Goal: Task Accomplishment & Management: Use online tool/utility

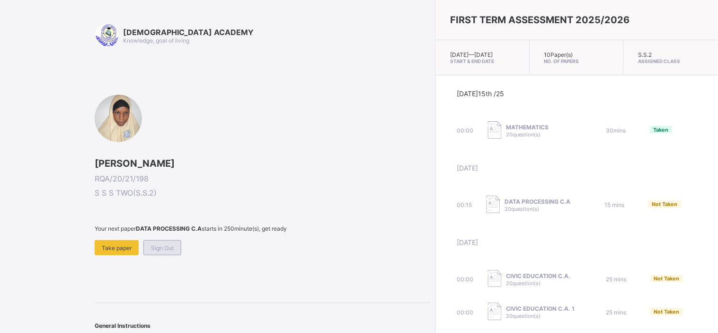
click at [164, 244] on span "Sign Out" at bounding box center [162, 247] width 23 height 7
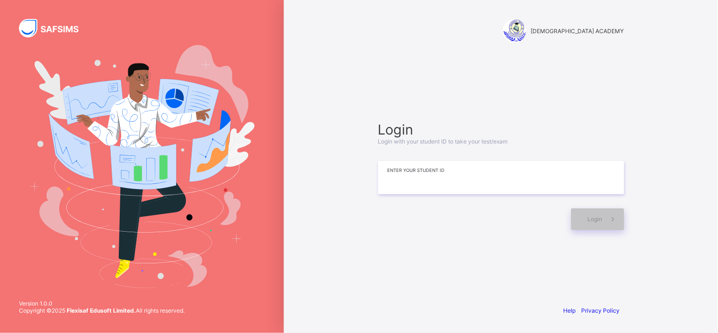
click at [428, 179] on input at bounding box center [501, 177] width 246 height 33
type input "*"
click at [623, 187] on input "**********" at bounding box center [501, 177] width 246 height 33
type input "**********"
click at [594, 220] on span "Login" at bounding box center [595, 218] width 15 height 7
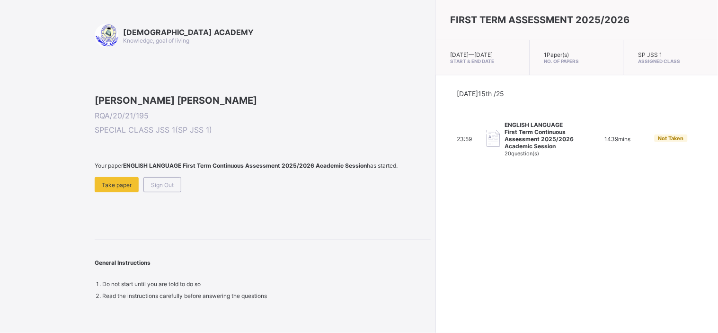
click at [106, 177] on span at bounding box center [263, 173] width 336 height 8
click at [110, 188] on span "Take paper" at bounding box center [117, 184] width 30 height 7
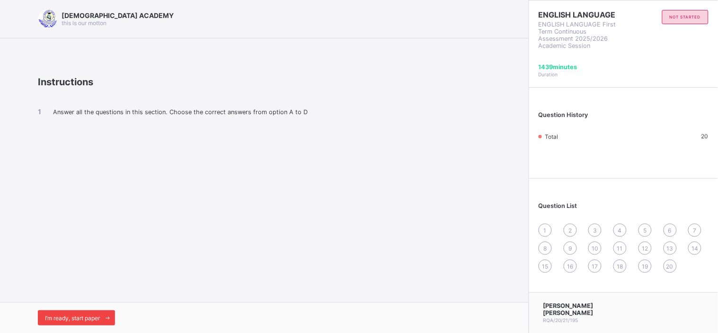
click at [63, 317] on span "I’m ready, start paper" at bounding box center [72, 317] width 55 height 7
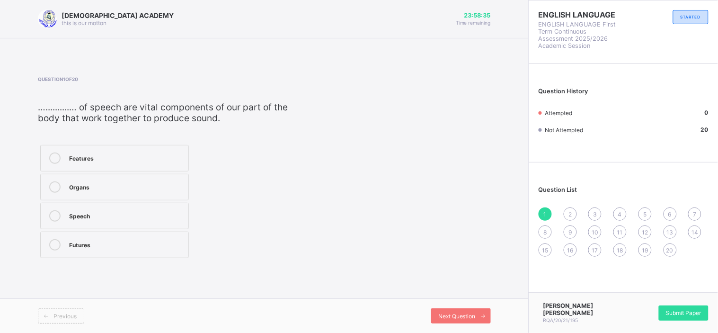
click at [111, 185] on div "Organs" at bounding box center [126, 185] width 115 height 9
click at [571, 205] on div "Question List 1 2 3 4 5 6 7 8 9 10 11 12 13 14 15 16 17 18 19 20" at bounding box center [623, 216] width 189 height 99
click at [572, 211] on span "2" at bounding box center [570, 214] width 3 height 7
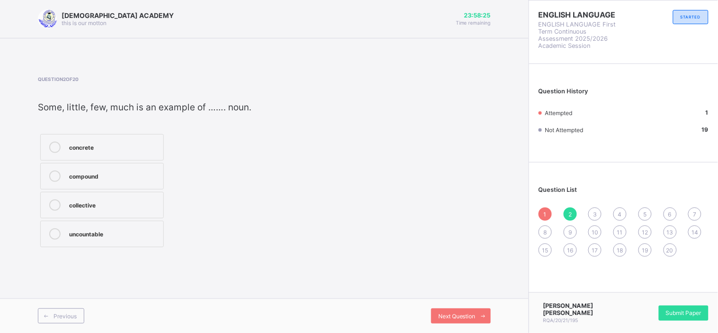
click at [87, 242] on label "uncountable" at bounding box center [102, 234] width 124 height 27
click at [588, 212] on div "1 2 3 4 5 6 7 8 9 10 11 12 13 14 15 16 17 18 19 20" at bounding box center [624, 231] width 170 height 49
click at [593, 214] on div "3" at bounding box center [595, 213] width 13 height 13
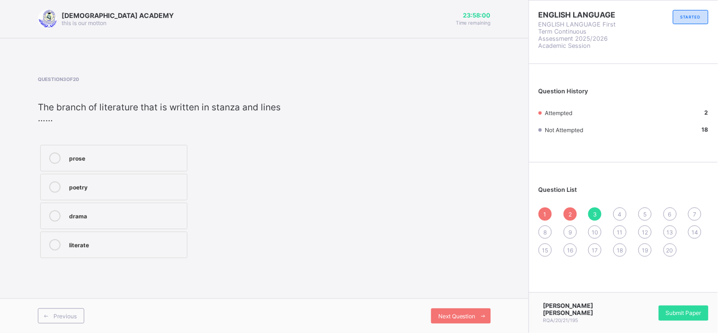
click at [94, 190] on div "poetry" at bounding box center [125, 185] width 113 height 9
click at [618, 207] on div "4" at bounding box center [620, 213] width 13 height 13
click at [112, 143] on div "word" at bounding box center [117, 146] width 96 height 9
click at [648, 215] on div "5" at bounding box center [645, 213] width 13 height 13
click at [97, 174] on div "tone" at bounding box center [120, 174] width 103 height 9
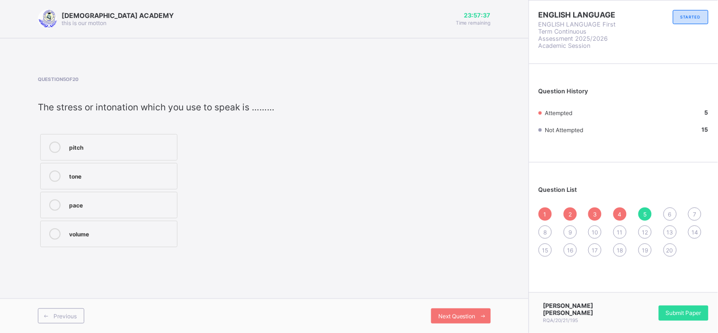
click at [669, 210] on div "6" at bounding box center [670, 213] width 13 height 13
click at [73, 207] on div "Main idea" at bounding box center [113, 203] width 88 height 9
click at [703, 211] on div "1 2 3 4 5 6 7 8 9 10 11 12 13 14 15 16 17 18 19 20" at bounding box center [624, 231] width 170 height 49
click at [682, 214] on div "1 2 3 4 5 6 7 8 9 10 11 12 13 14 15 16 17 18 19 20" at bounding box center [624, 231] width 170 height 49
click at [700, 211] on div "7" at bounding box center [694, 213] width 13 height 13
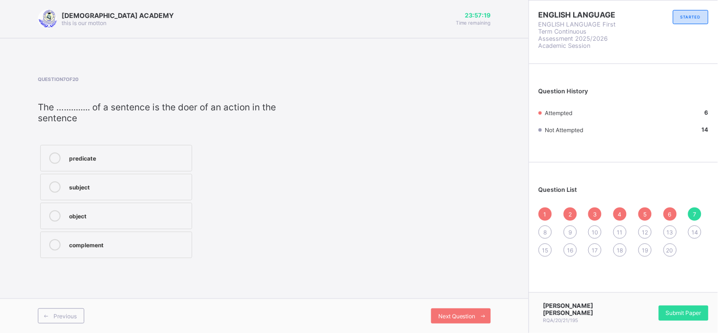
click at [131, 188] on div "subject" at bounding box center [128, 185] width 118 height 9
click at [546, 225] on div "1 2 3 4 5 6 7 8 9 10 11 12 13 14 15 16 17 18 19 20" at bounding box center [624, 231] width 170 height 49
click at [542, 225] on div "1 2 3 4 5 6 7 8 9 10 11 12 13 14 15 16 17 18 19 20" at bounding box center [624, 231] width 170 height 49
click at [544, 226] on div "8" at bounding box center [545, 231] width 13 height 13
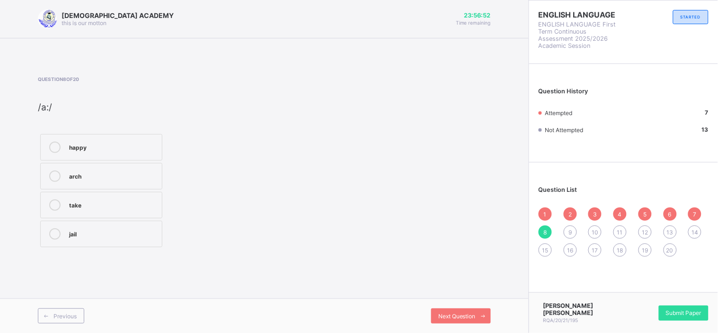
click at [74, 221] on label "jail" at bounding box center [101, 234] width 122 height 27
click at [570, 232] on span "9" at bounding box center [570, 232] width 3 height 7
drag, startPoint x: 70, startPoint y: 157, endPoint x: 88, endPoint y: 146, distance: 21.0
click at [88, 146] on label "bed" at bounding box center [101, 147] width 122 height 27
click at [88, 146] on div "bed" at bounding box center [113, 146] width 88 height 9
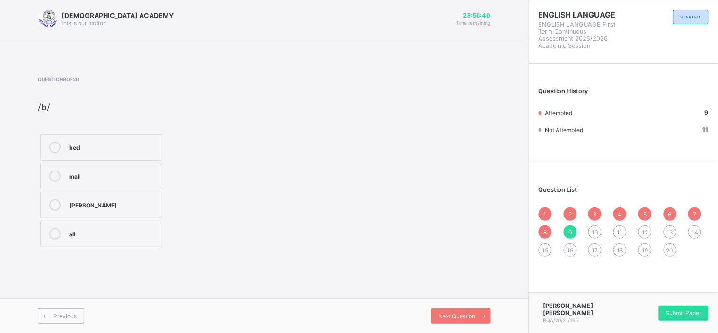
click at [594, 229] on span "10" at bounding box center [595, 232] width 7 height 7
click at [102, 145] on div "hill" at bounding box center [113, 146] width 88 height 9
click at [621, 237] on div "11" at bounding box center [620, 231] width 13 height 13
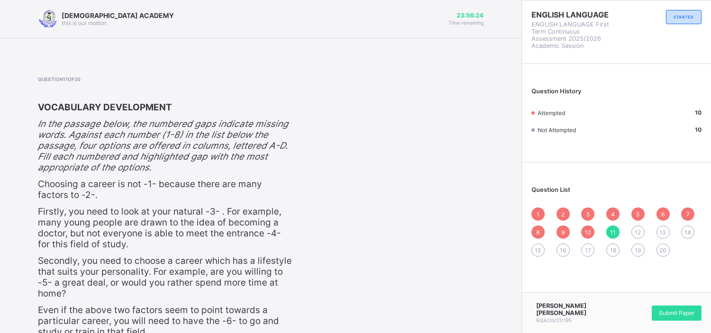
scroll to position [14, 0]
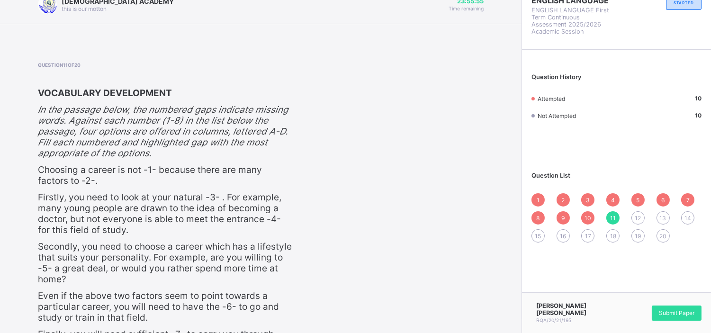
click at [686, 219] on div "1 2 3 4 5 6 7 8 9 10 11 12 13 14 15 16 17 18 19 20" at bounding box center [616, 217] width 170 height 49
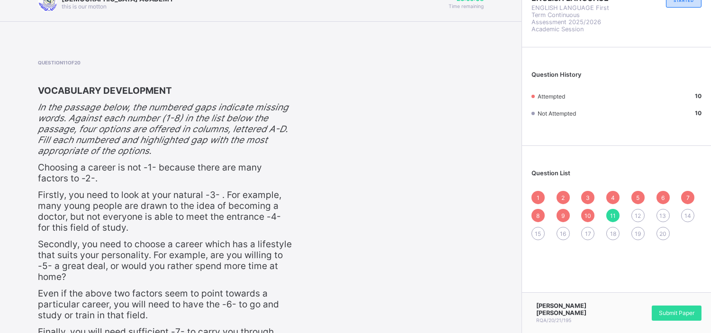
scroll to position [9, 0]
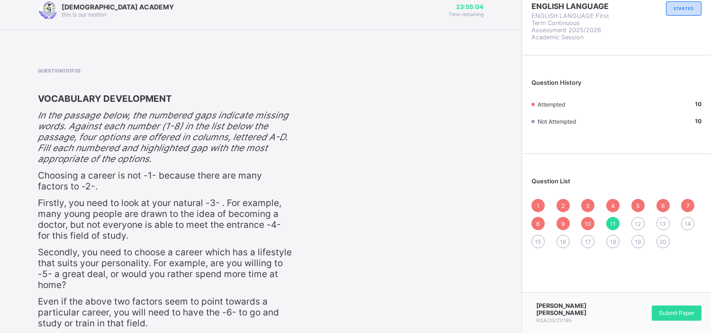
click at [644, 227] on div "12" at bounding box center [637, 223] width 13 height 13
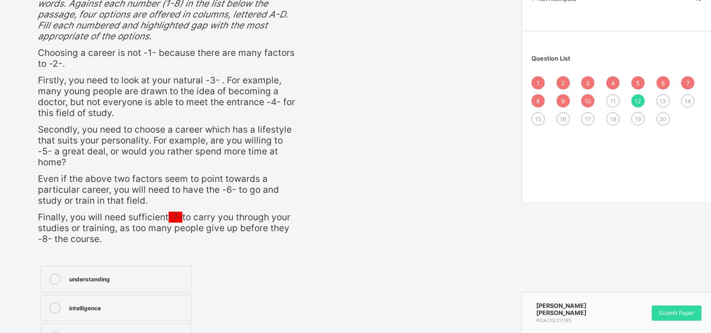
scroll to position [136, 0]
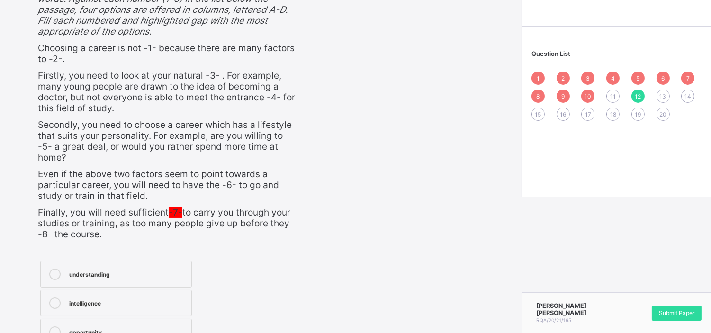
click at [618, 91] on div "11" at bounding box center [612, 95] width 13 height 13
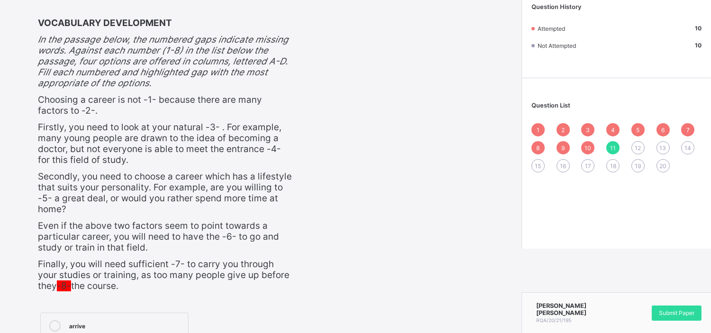
scroll to position [86, 0]
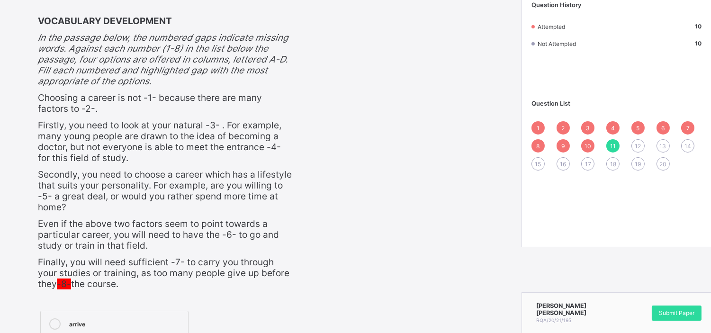
click at [641, 146] on span "12" at bounding box center [637, 146] width 6 height 7
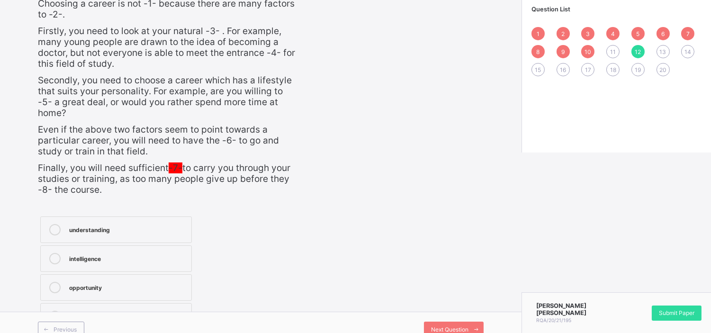
scroll to position [186, 0]
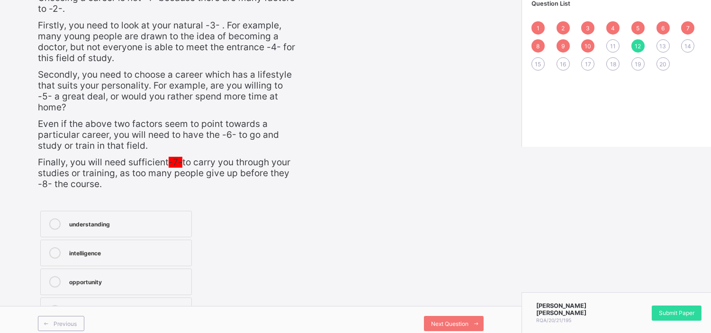
click at [616, 45] on div "11" at bounding box center [612, 45] width 13 height 13
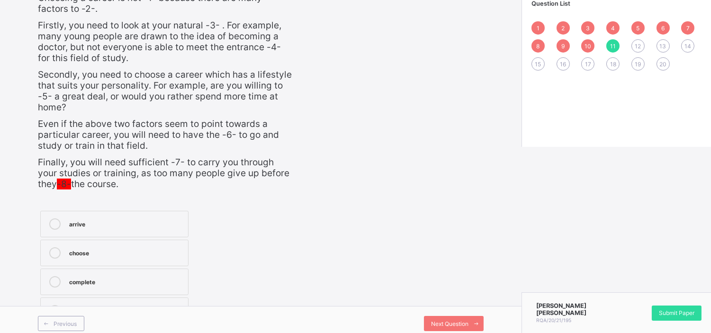
click at [589, 46] on div "10" at bounding box center [587, 45] width 13 height 13
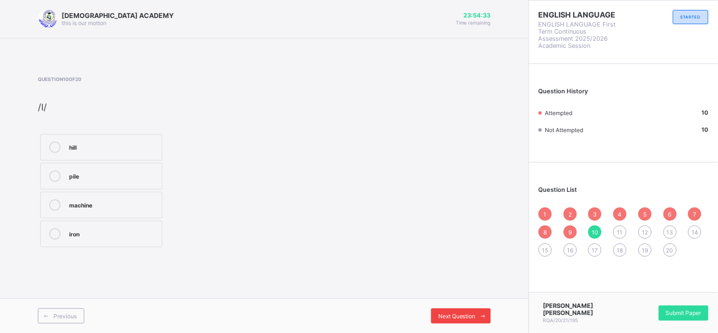
click at [478, 318] on span at bounding box center [483, 315] width 15 height 15
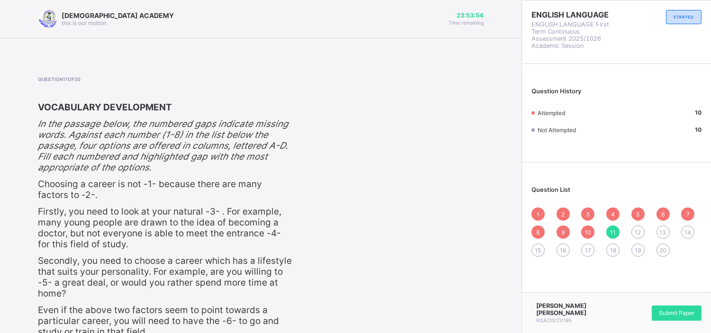
click at [293, 211] on p "Firstly, you need to look at your natural -3- . For example, many young people …" at bounding box center [165, 228] width 255 height 44
click at [710, 144] on div "Question History Attempted 10 Not Attempted 10" at bounding box center [616, 115] width 189 height 93
click at [709, 177] on div "Question List 1 2 3 4 5 6 7 8 9 10 11 12 13 14 15 16 17 18 19 20" at bounding box center [616, 216] width 189 height 99
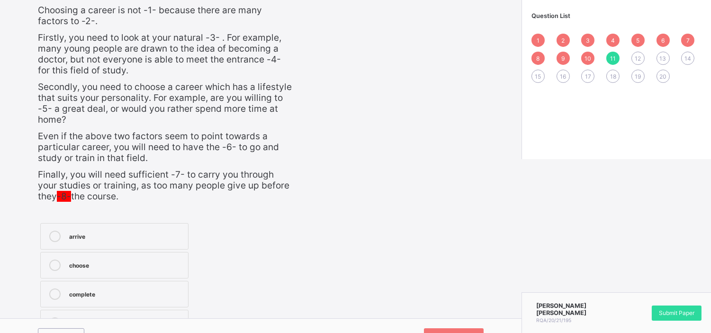
scroll to position [197, 0]
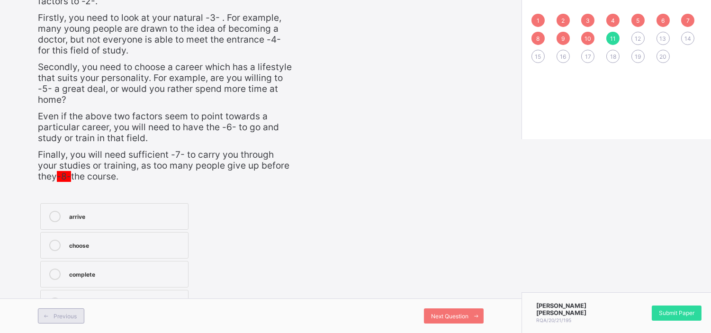
click at [65, 316] on span "Previous" at bounding box center [65, 315] width 23 height 7
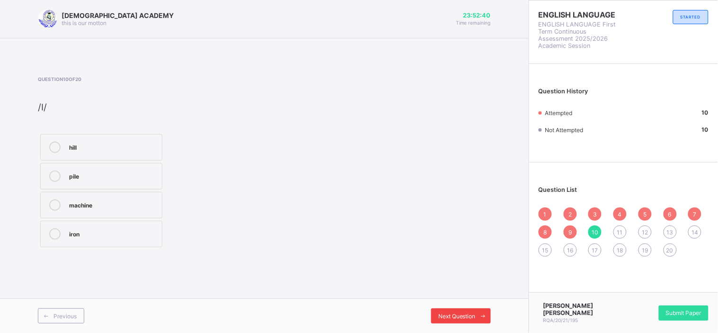
click at [455, 314] on span "Next Question" at bounding box center [456, 315] width 37 height 7
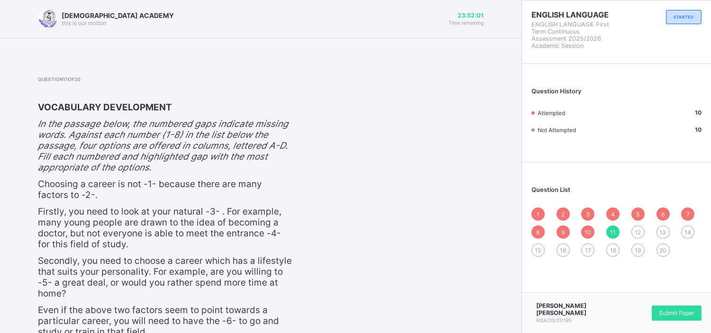
click at [185, 106] on p "VOCABULARY DEVELOPMENT" at bounding box center [165, 107] width 255 height 11
drag, startPoint x: 367, startPoint y: 119, endPoint x: 361, endPoint y: 120, distance: 5.8
click at [361, 120] on div "Question 11 of 20 VOCABULARY DEVELOPMENT In the passage below, the numbered gap…" at bounding box center [261, 294] width 446 height 436
click at [469, 193] on div "Question 11 of 20 VOCABULARY DEVELOPMENT In the passage below, the numbered gap…" at bounding box center [261, 294] width 446 height 436
click at [619, 248] on div "18" at bounding box center [612, 249] width 13 height 13
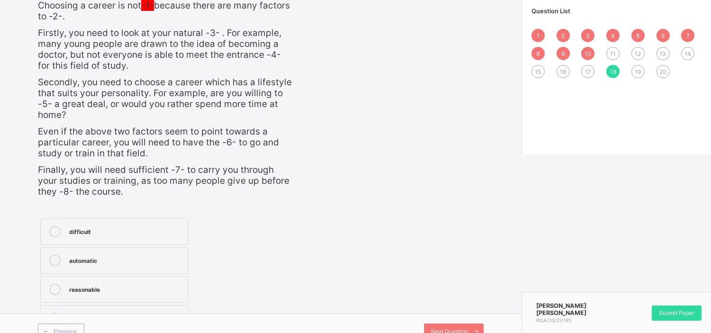
scroll to position [197, 0]
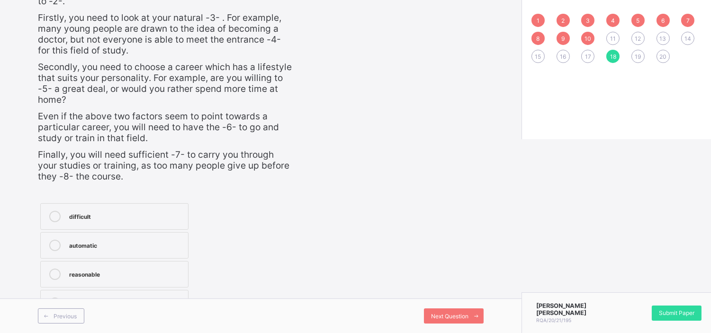
click at [124, 290] on label "easy" at bounding box center [114, 303] width 148 height 27
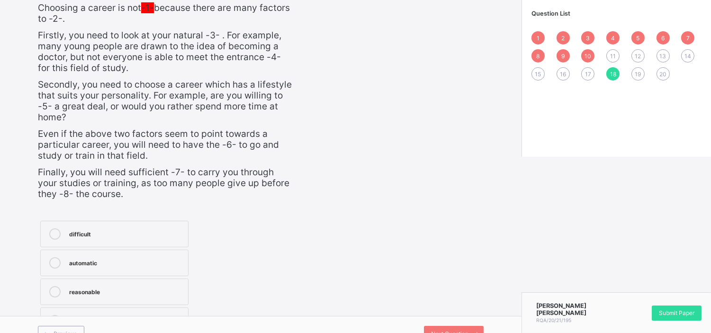
scroll to position [113, 0]
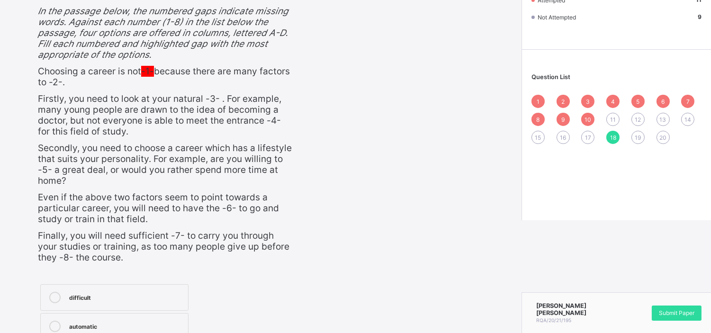
click at [591, 138] on span "17" at bounding box center [588, 137] width 6 height 7
drag, startPoint x: 705, startPoint y: 143, endPoint x: 710, endPoint y: 144, distance: 4.9
click at [710, 144] on div "Question List 1 2 3 4 5 6 7 8 9 10 11 12 13 14 15 16 17 18 19 20" at bounding box center [616, 103] width 189 height 99
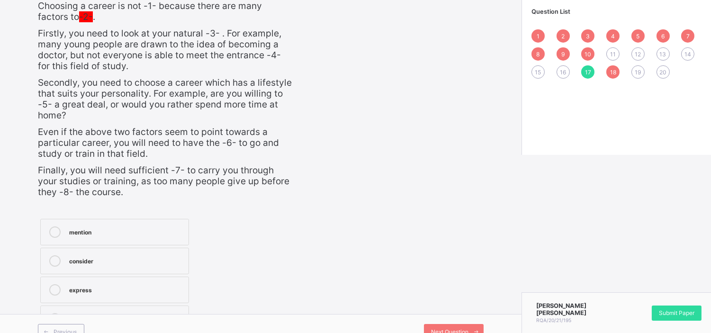
scroll to position [197, 0]
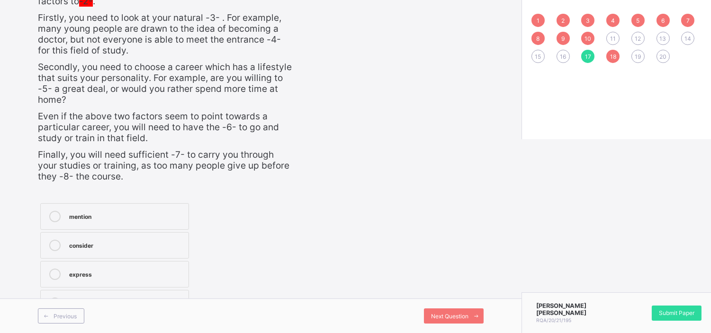
click at [133, 252] on label "consider" at bounding box center [114, 245] width 149 height 27
click at [566, 46] on div "1 2 3 4 5 6 7 8 9 10 11 12 13 14 15 16 17 18 19 20" at bounding box center [616, 38] width 170 height 49
click at [566, 53] on span "16" at bounding box center [563, 56] width 6 height 7
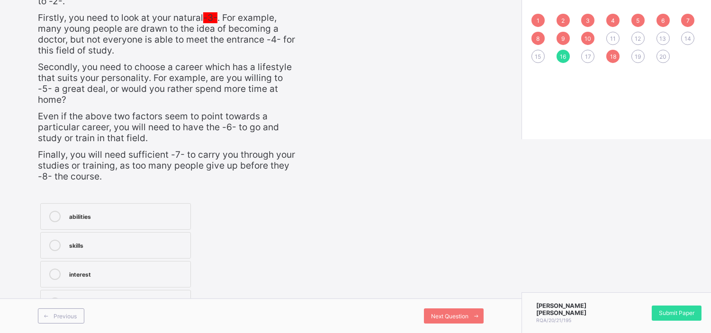
scroll to position [186, 0]
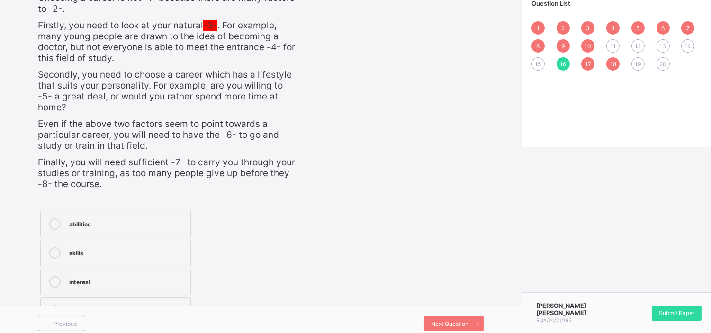
click at [158, 251] on label "skills" at bounding box center [115, 253] width 151 height 27
click at [145, 225] on label "abilities" at bounding box center [115, 224] width 151 height 27
click at [541, 62] on span "15" at bounding box center [538, 64] width 6 height 7
click at [93, 218] on div "requirements" at bounding box center [127, 222] width 116 height 9
click at [694, 43] on div "14" at bounding box center [687, 45] width 13 height 13
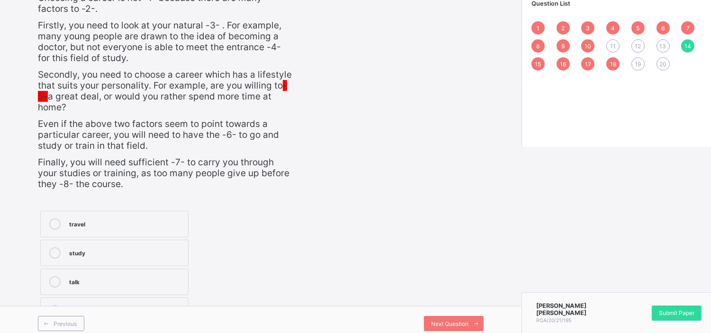
scroll to position [197, 0]
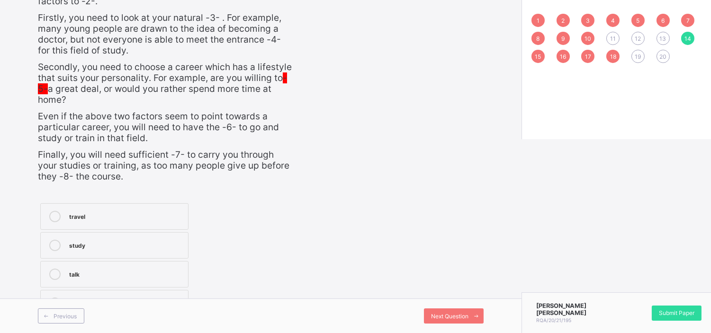
click at [119, 245] on div "study" at bounding box center [126, 244] width 114 height 9
click at [666, 36] on span "13" at bounding box center [663, 38] width 7 height 7
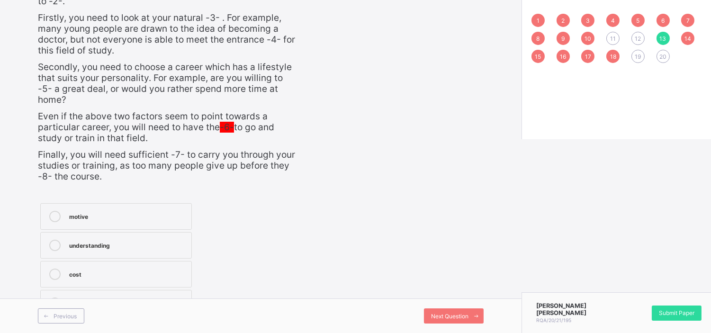
scroll to position [186, 0]
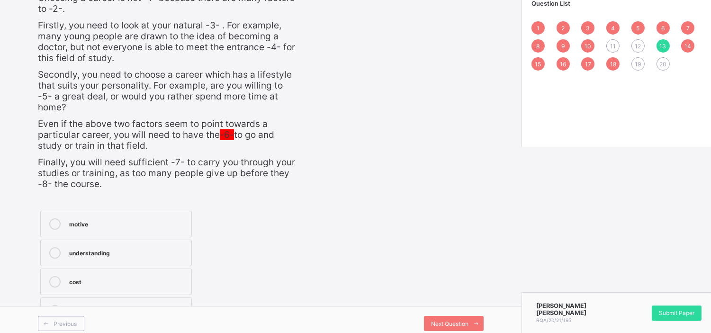
click at [135, 247] on div "understanding" at bounding box center [127, 251] width 117 height 9
click at [641, 47] on span "12" at bounding box center [637, 46] width 6 height 7
click at [156, 268] on label "opportunity" at bounding box center [116, 281] width 152 height 27
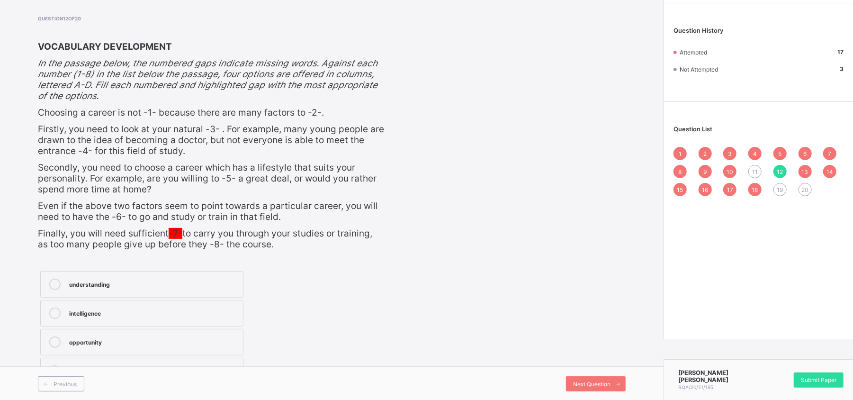
scroll to position [0, 0]
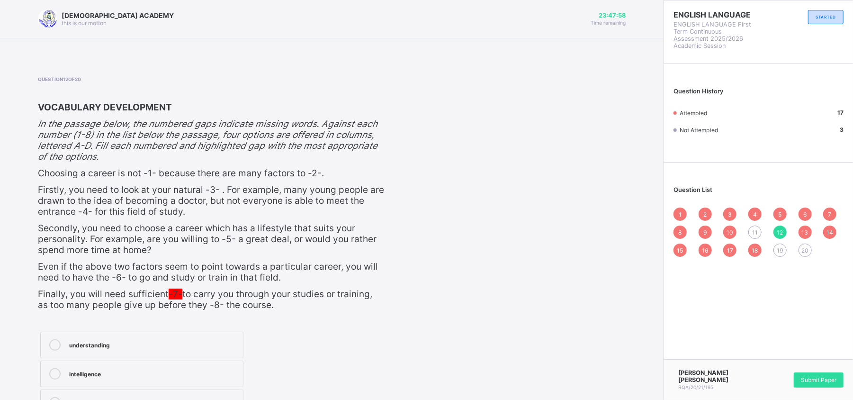
drag, startPoint x: 709, startPoint y: 1, endPoint x: 605, endPoint y: 149, distance: 180.8
click at [605, 149] on div "Question 12 of 20 VOCABULARY DEVELOPMENT In the passage below, the numbered gap…" at bounding box center [332, 261] width 588 height 371
click at [718, 233] on span "11" at bounding box center [755, 232] width 6 height 7
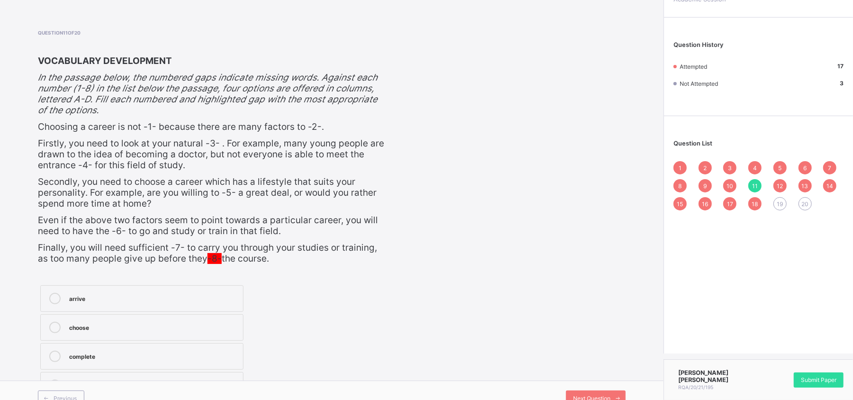
scroll to position [61, 0]
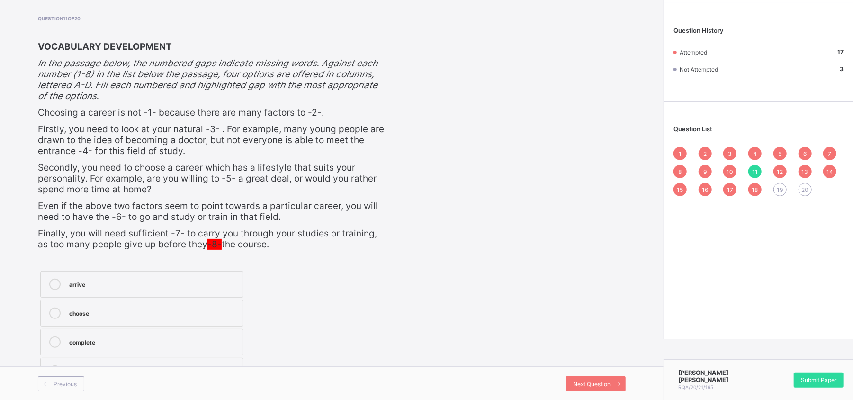
click at [182, 332] on div "complete" at bounding box center [153, 341] width 169 height 11
click at [718, 187] on span "19" at bounding box center [779, 189] width 6 height 7
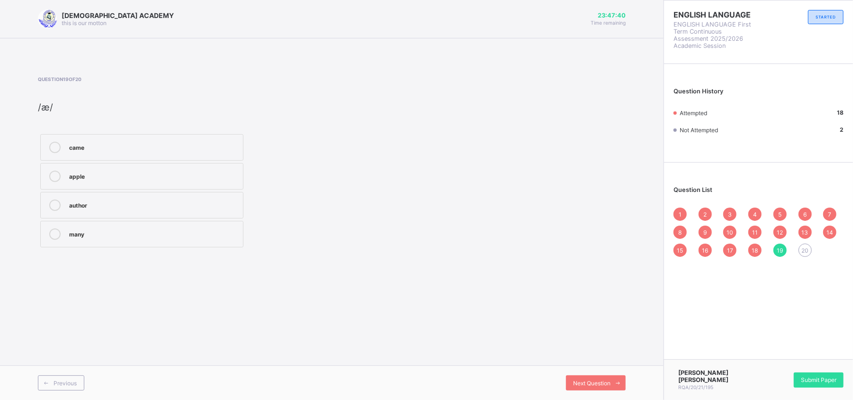
scroll to position [0, 0]
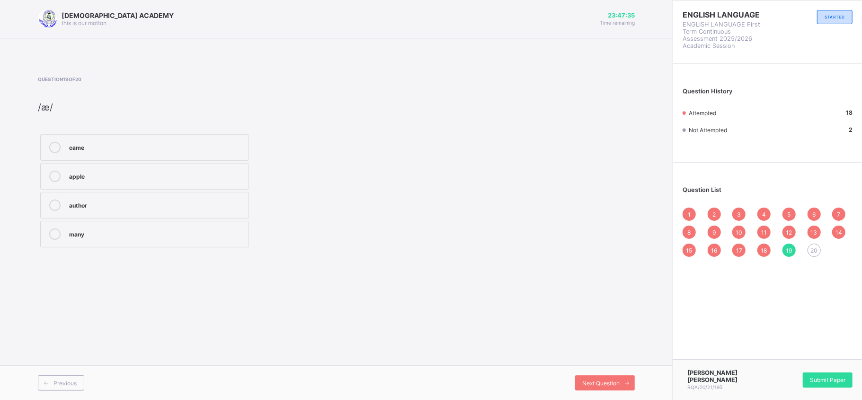
click at [79, 162] on div "came apple author many" at bounding box center [145, 191] width 214 height 118
click at [82, 173] on div "apple" at bounding box center [156, 174] width 175 height 9
click at [718, 249] on span "20" at bounding box center [814, 250] width 7 height 7
click at [86, 179] on div "receive" at bounding box center [156, 174] width 175 height 9
click at [687, 210] on div "1" at bounding box center [689, 213] width 13 height 13
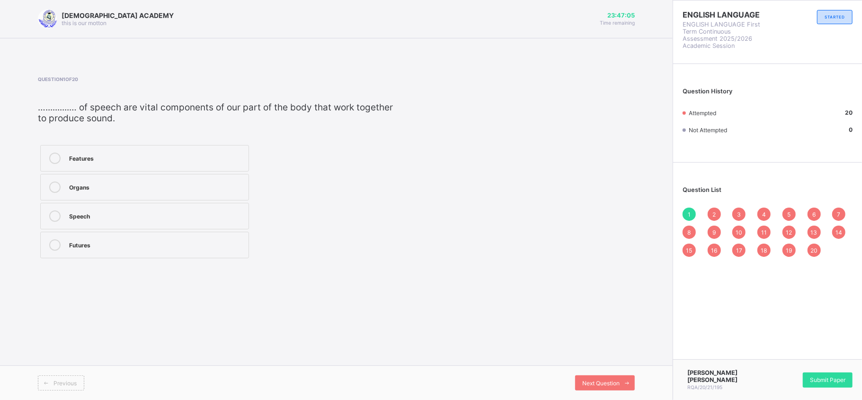
click at [716, 211] on span "2" at bounding box center [714, 214] width 3 height 7
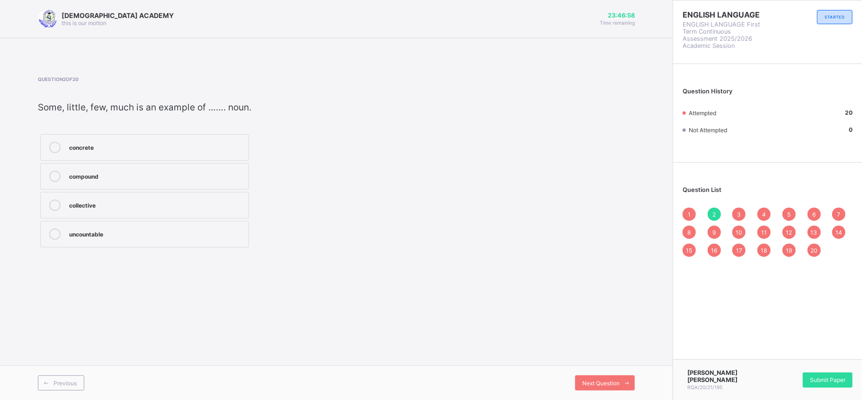
click at [718, 211] on div "3" at bounding box center [738, 213] width 13 height 13
click at [718, 211] on div "4" at bounding box center [764, 213] width 13 height 13
click at [718, 214] on span "5" at bounding box center [788, 214] width 3 height 7
click at [203, 135] on label "pitch" at bounding box center [144, 147] width 209 height 27
click at [718, 213] on span "6" at bounding box center [813, 214] width 3 height 7
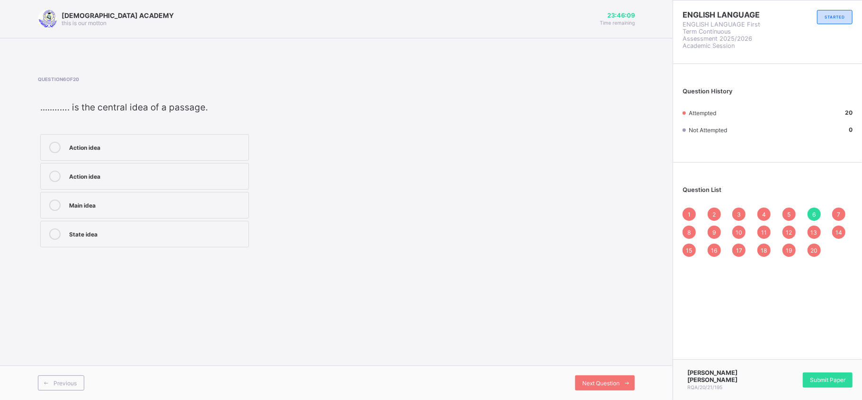
click at [718, 207] on div "7" at bounding box center [838, 213] width 13 height 13
click at [683, 229] on div "8" at bounding box center [689, 231] width 13 height 13
click at [714, 229] on span "9" at bounding box center [714, 232] width 3 height 7
click at [718, 226] on div "10" at bounding box center [738, 231] width 13 height 13
click at [718, 222] on div "1 2 3 4 5 6 7 8 9 10 11 12 13 14 15 16 17 18 19 20" at bounding box center [768, 231] width 170 height 49
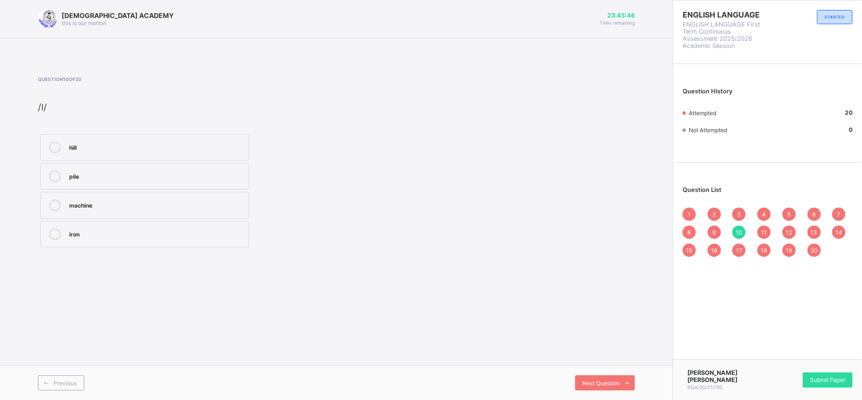
click at [718, 226] on div "11" at bounding box center [764, 231] width 13 height 13
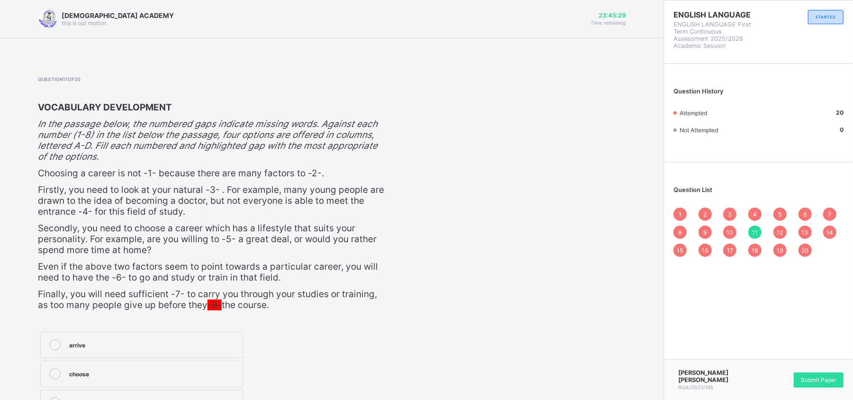
scroll to position [61, 0]
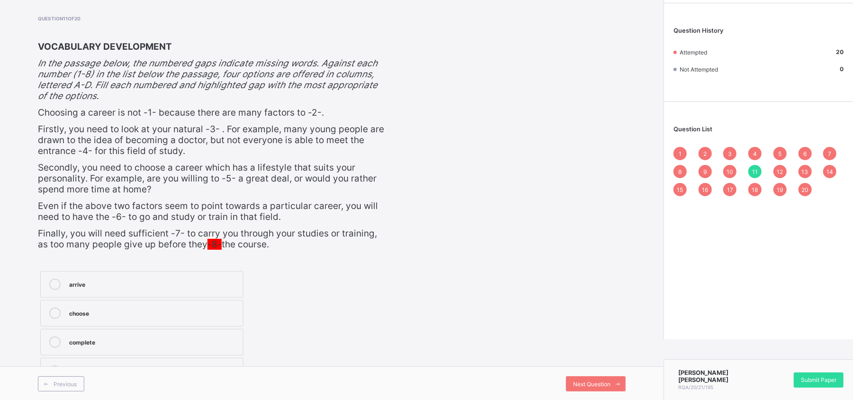
click at [718, 171] on div "12" at bounding box center [779, 171] width 13 height 13
click at [718, 167] on div "13" at bounding box center [804, 171] width 13 height 13
click at [718, 171] on span "14" at bounding box center [829, 171] width 7 height 7
click at [683, 189] on span "15" at bounding box center [680, 189] width 6 height 7
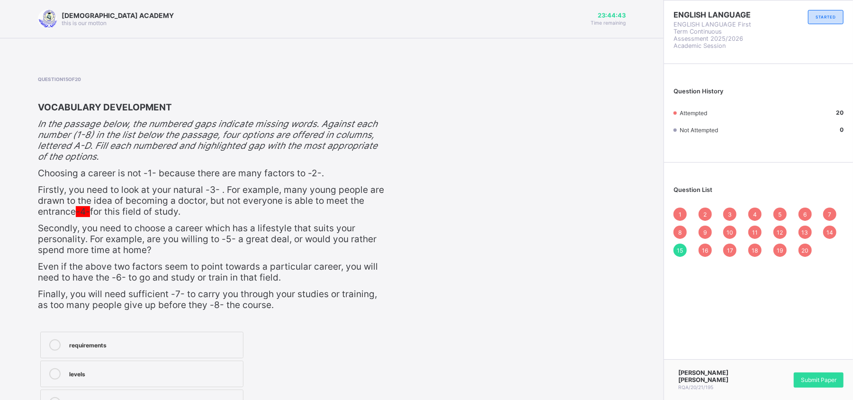
click at [709, 246] on div "16" at bounding box center [704, 249] width 13 height 13
click at [718, 255] on div "1 2 3 4 5 6 7 8 9 10 11 12 13 14 15 16 17 18 19 20" at bounding box center [758, 231] width 170 height 49
click at [718, 252] on span "17" at bounding box center [730, 250] width 6 height 7
click at [718, 247] on span "18" at bounding box center [755, 250] width 6 height 7
click at [163, 329] on div "difficult automatic reasonable easy" at bounding box center [142, 388] width 208 height 118
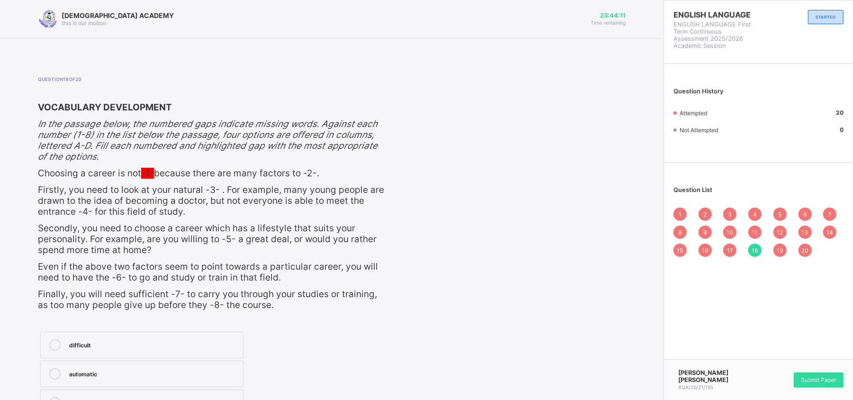
click at [169, 332] on label "difficult" at bounding box center [141, 344] width 203 height 27
click at [718, 249] on div "19" at bounding box center [779, 249] width 13 height 13
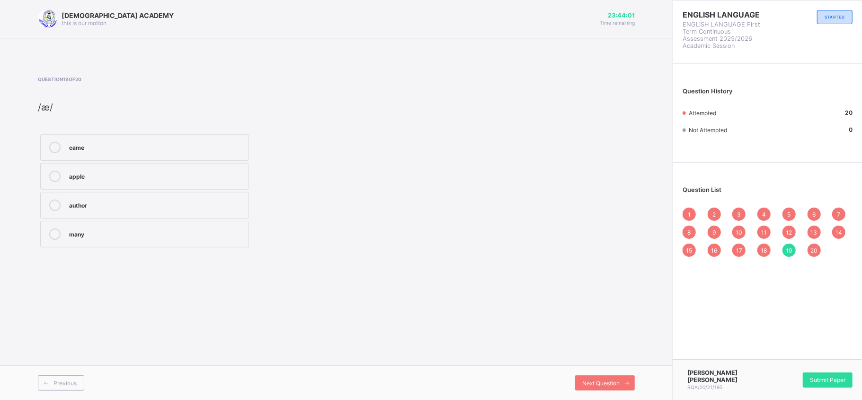
click at [718, 253] on div "20" at bounding box center [814, 249] width 13 height 13
click at [692, 216] on div "1" at bounding box center [689, 213] width 13 height 13
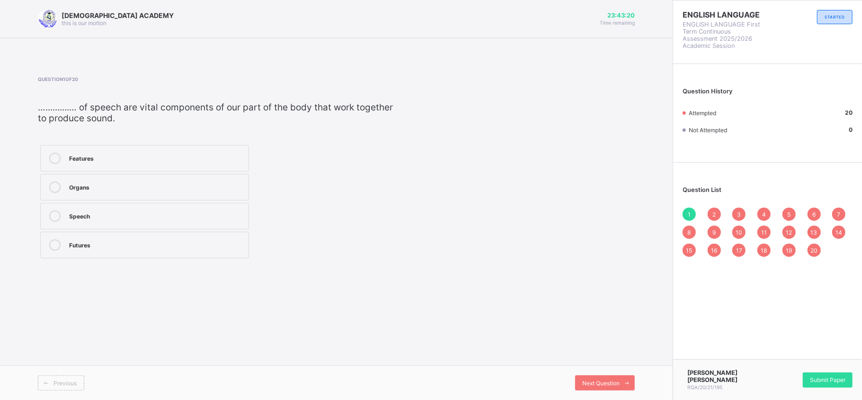
click at [718, 214] on div "2" at bounding box center [714, 213] width 13 height 13
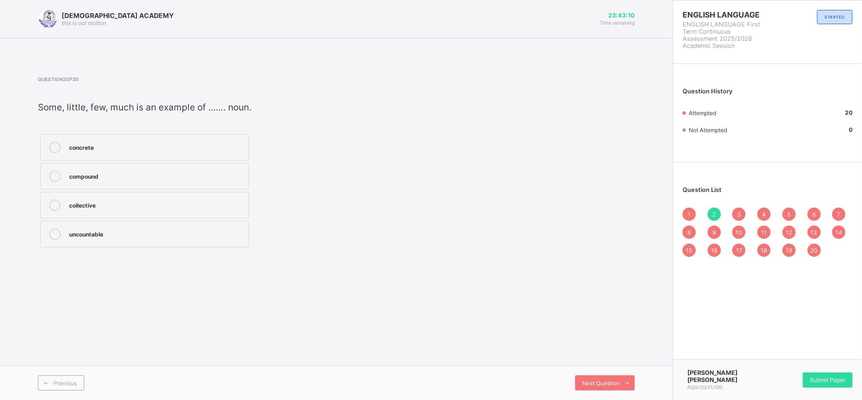
click at [718, 214] on div "3" at bounding box center [738, 213] width 13 height 13
click at [718, 214] on span "4" at bounding box center [764, 214] width 4 height 7
click at [718, 211] on div "5" at bounding box center [789, 213] width 13 height 13
click at [718, 216] on span "6" at bounding box center [813, 214] width 3 height 7
click at [718, 205] on div "Question List 1 2 3 4 5 6 7 8 9 10 11 12 13 14 15 16 17 18 19 20" at bounding box center [767, 216] width 189 height 99
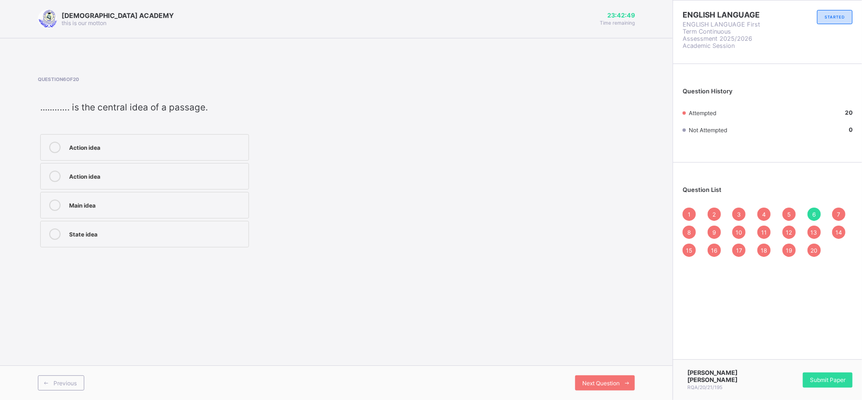
click at [718, 211] on span "7" at bounding box center [839, 214] width 3 height 7
click at [591, 332] on div "Next Question" at bounding box center [605, 382] width 60 height 15
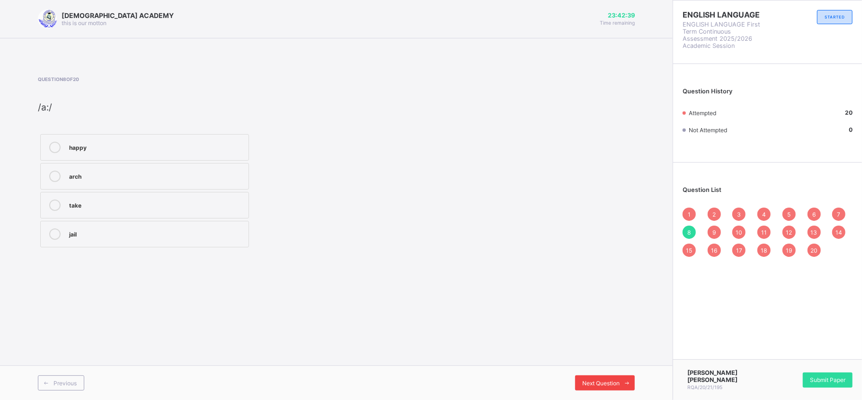
click at [591, 332] on div "Next Question" at bounding box center [605, 382] width 60 height 15
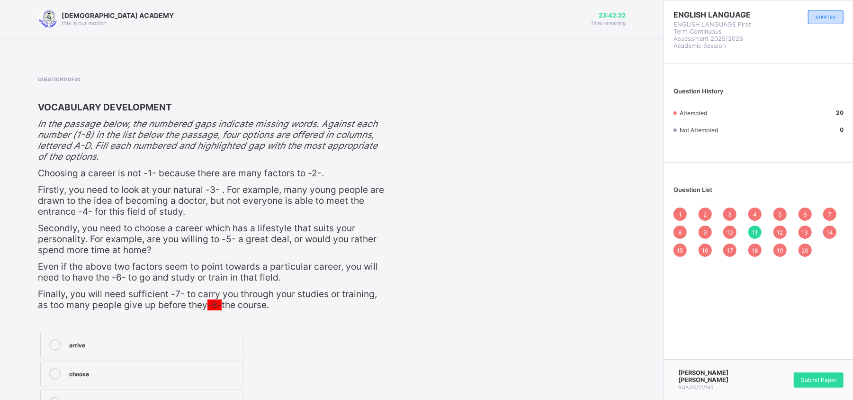
click at [718, 250] on span "18" at bounding box center [755, 250] width 6 height 7
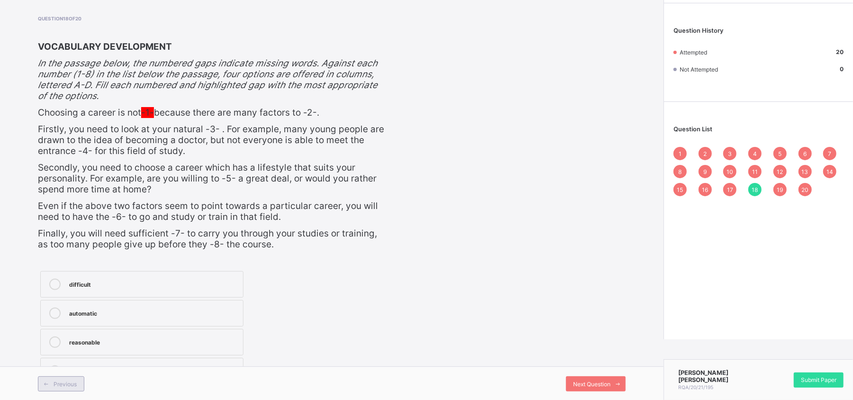
click at [57, 332] on div "Previous" at bounding box center [61, 383] width 46 height 15
click at [72, 332] on span "Previous" at bounding box center [65, 383] width 23 height 7
click at [708, 186] on span "16" at bounding box center [705, 189] width 6 height 7
click at [605, 332] on div "Next Question" at bounding box center [596, 383] width 60 height 15
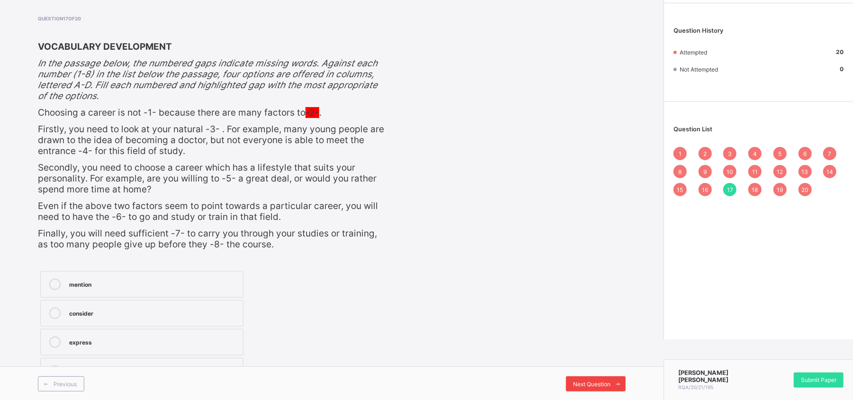
click at [605, 332] on div "Next Question" at bounding box center [596, 383] width 60 height 15
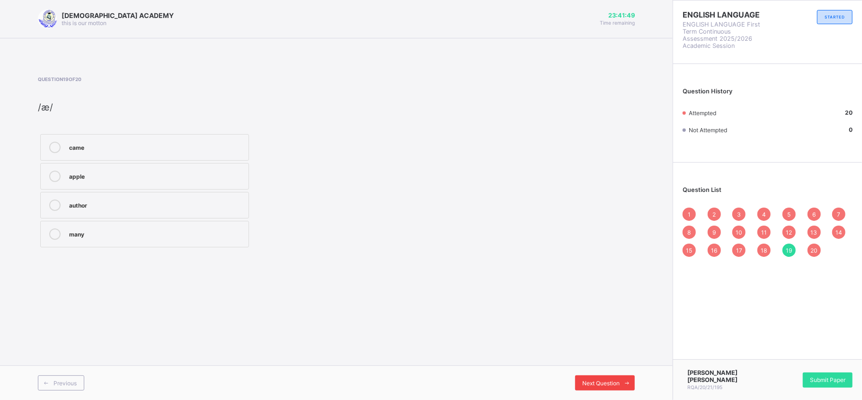
click at [605, 332] on div "Next Question" at bounding box center [605, 382] width 60 height 15
click at [688, 212] on span "1" at bounding box center [689, 214] width 3 height 7
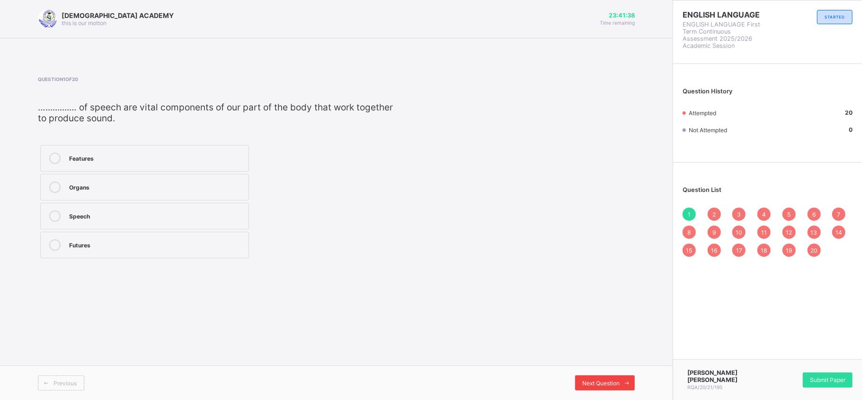
click at [612, 332] on span "Next Question" at bounding box center [600, 382] width 37 height 7
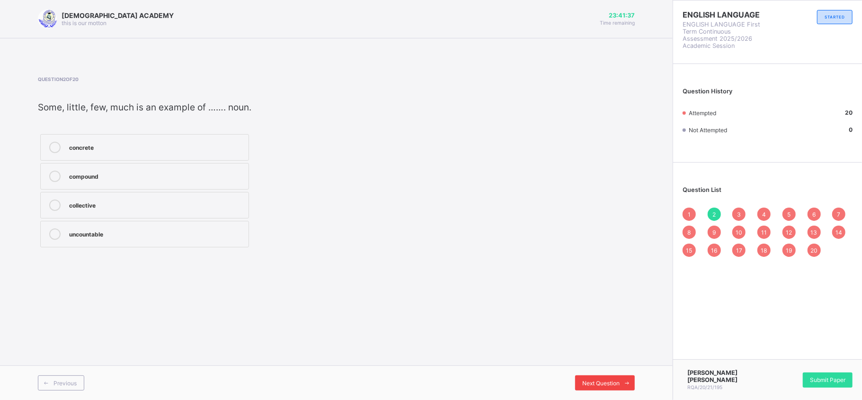
click at [612, 332] on span "Next Question" at bounding box center [600, 382] width 37 height 7
click at [129, 176] on div "tone" at bounding box center [156, 174] width 175 height 9
click at [599, 332] on div "Previous Next Question" at bounding box center [336, 382] width 673 height 35
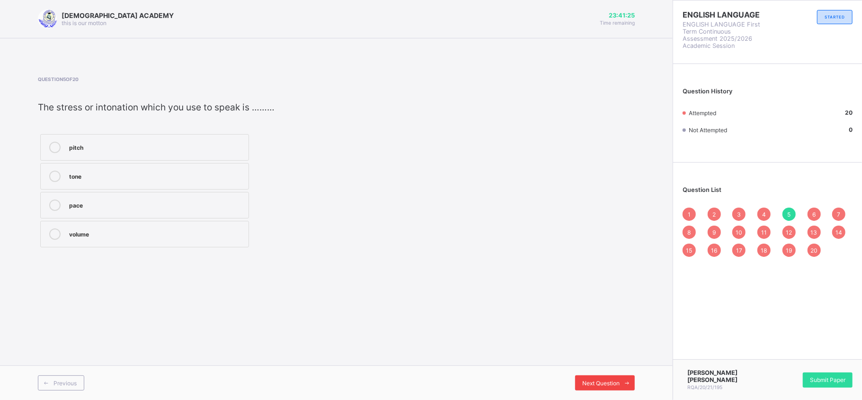
click at [605, 332] on span "Next Question" at bounding box center [600, 382] width 37 height 7
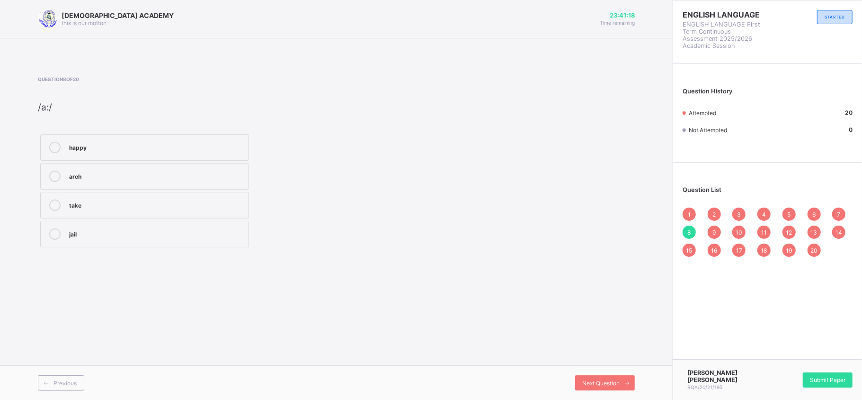
click at [177, 170] on label "arch" at bounding box center [144, 176] width 209 height 27
click at [589, 332] on div "Next Question" at bounding box center [605, 382] width 60 height 15
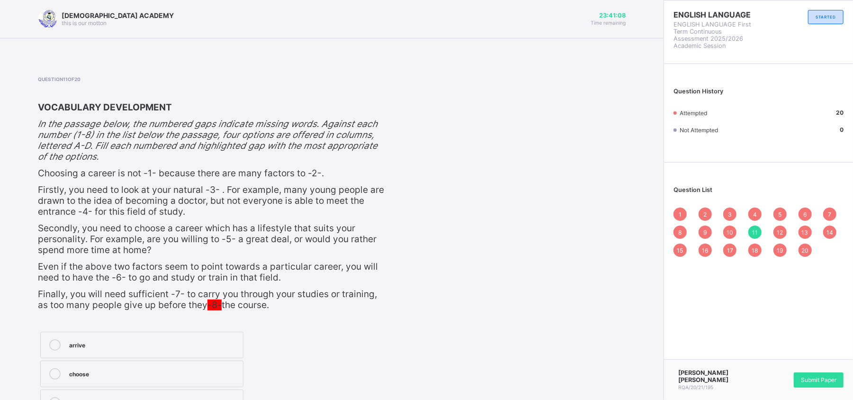
scroll to position [61, 0]
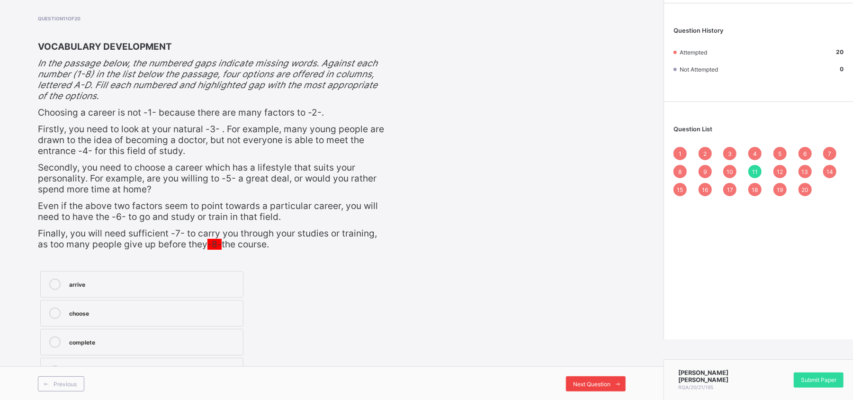
click at [603, 332] on div "Next Question" at bounding box center [596, 383] width 60 height 15
click at [232, 332] on label "motivation" at bounding box center [141, 370] width 203 height 27
click at [605, 332] on span "Next Question" at bounding box center [591, 383] width 37 height 7
click at [234, 271] on label "travel" at bounding box center [141, 284] width 203 height 27
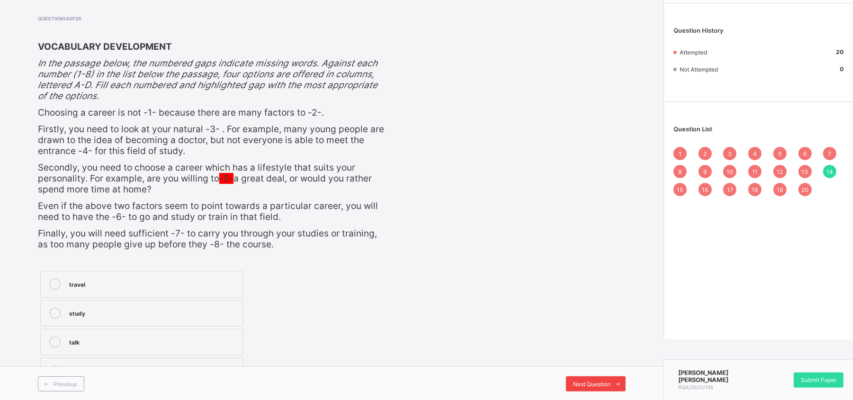
click at [610, 332] on div "Next Question" at bounding box center [596, 383] width 60 height 15
click at [153, 332] on label "easy" at bounding box center [141, 370] width 203 height 27
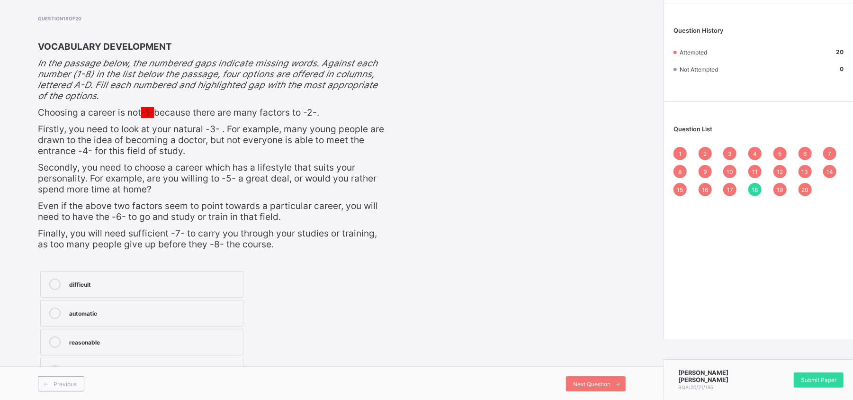
click at [612, 332] on div "Previous Next Question" at bounding box center [331, 383] width 663 height 35
click at [608, 332] on div "Next Question" at bounding box center [596, 383] width 60 height 15
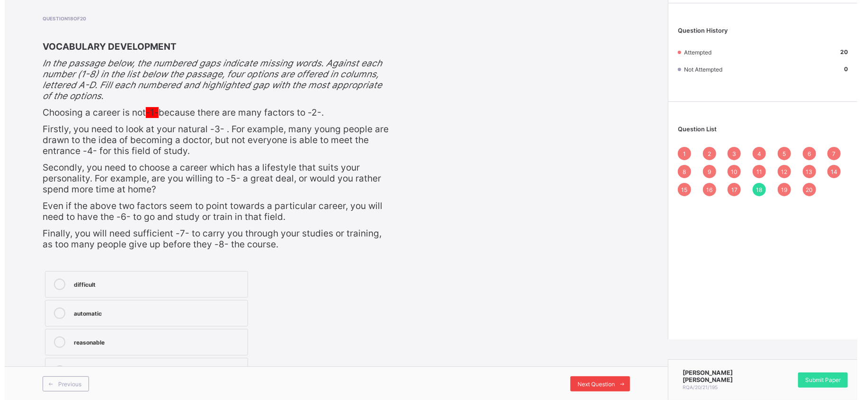
scroll to position [0, 0]
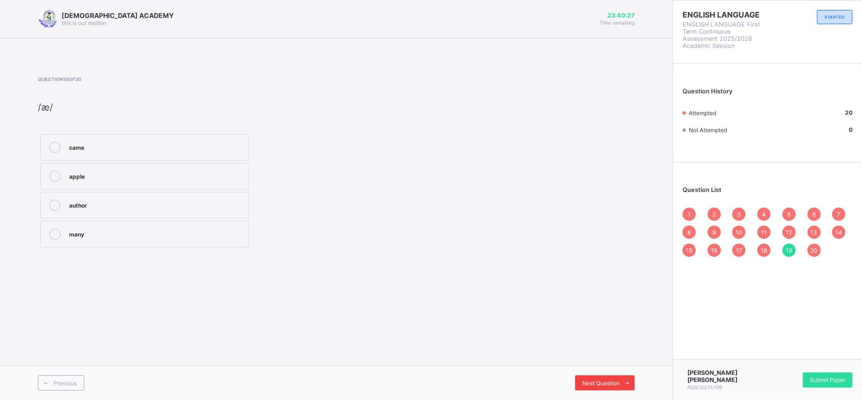
click at [608, 332] on div "Next Question" at bounding box center [605, 382] width 60 height 15
click at [718, 332] on span "Submit Paper" at bounding box center [828, 379] width 36 height 7
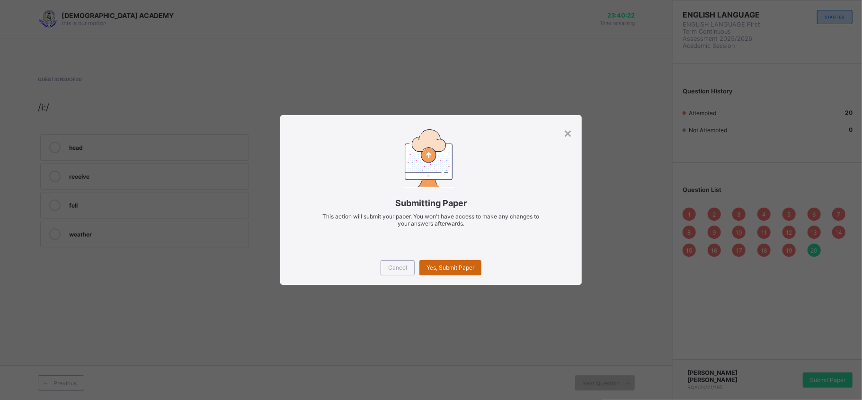
click at [466, 268] on span "Yes, Submit Paper" at bounding box center [451, 267] width 48 height 7
